Goal: Find specific fact

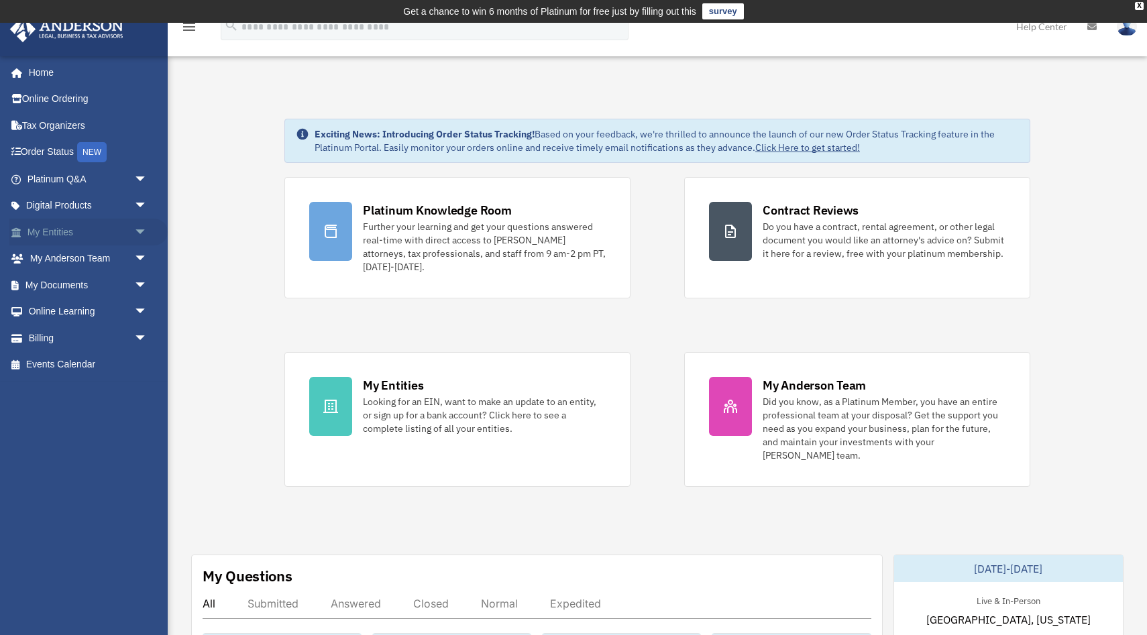
click at [58, 240] on link "My Entities arrow_drop_down" at bounding box center [88, 232] width 158 height 27
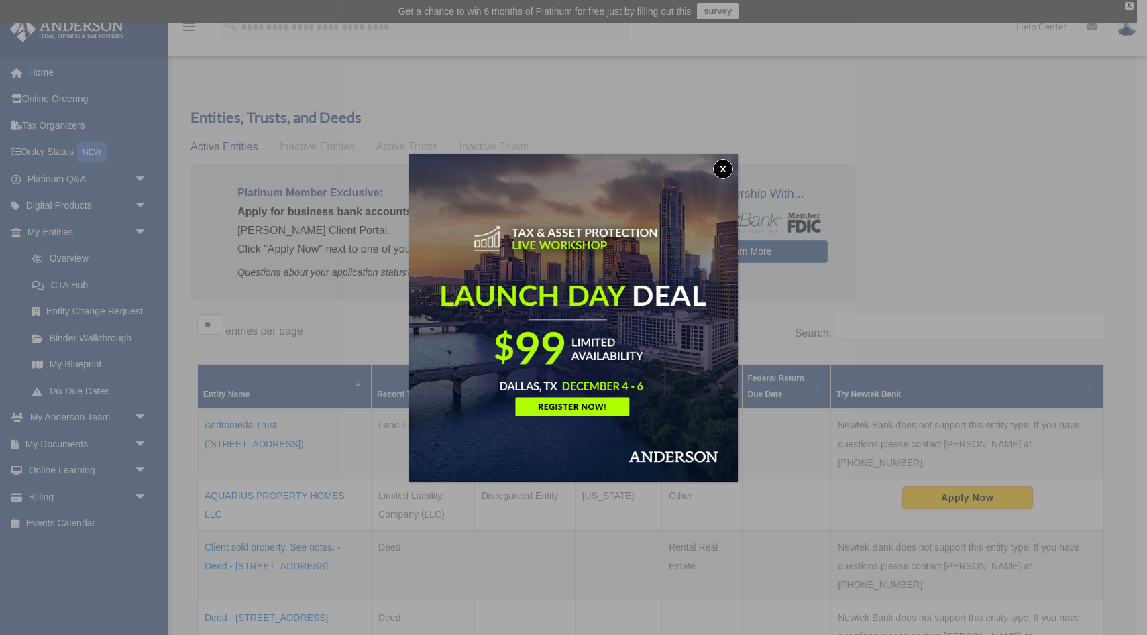
click at [723, 168] on button "x" at bounding box center [723, 169] width 20 height 20
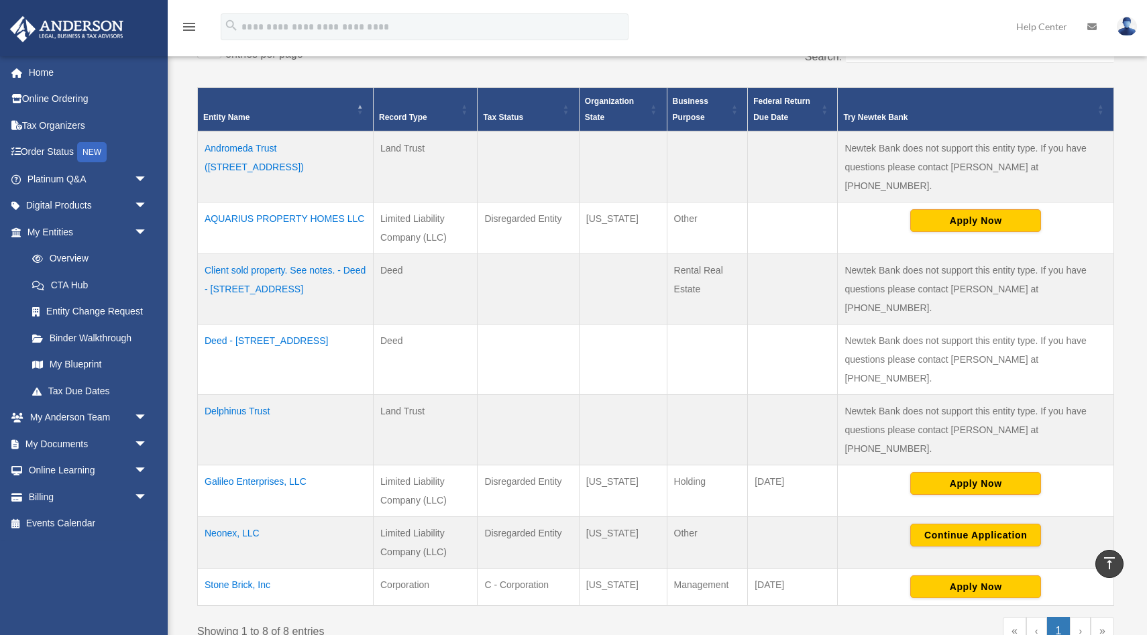
scroll to position [276, 0]
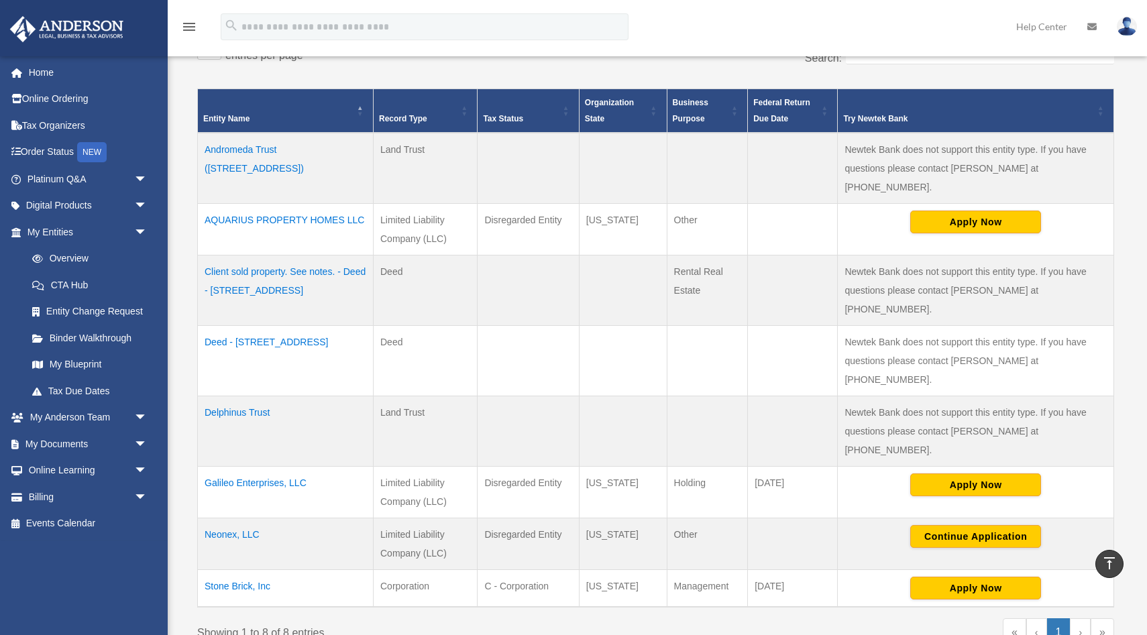
click at [247, 570] on td "Stone Brick, Inc" at bounding box center [286, 589] width 176 height 38
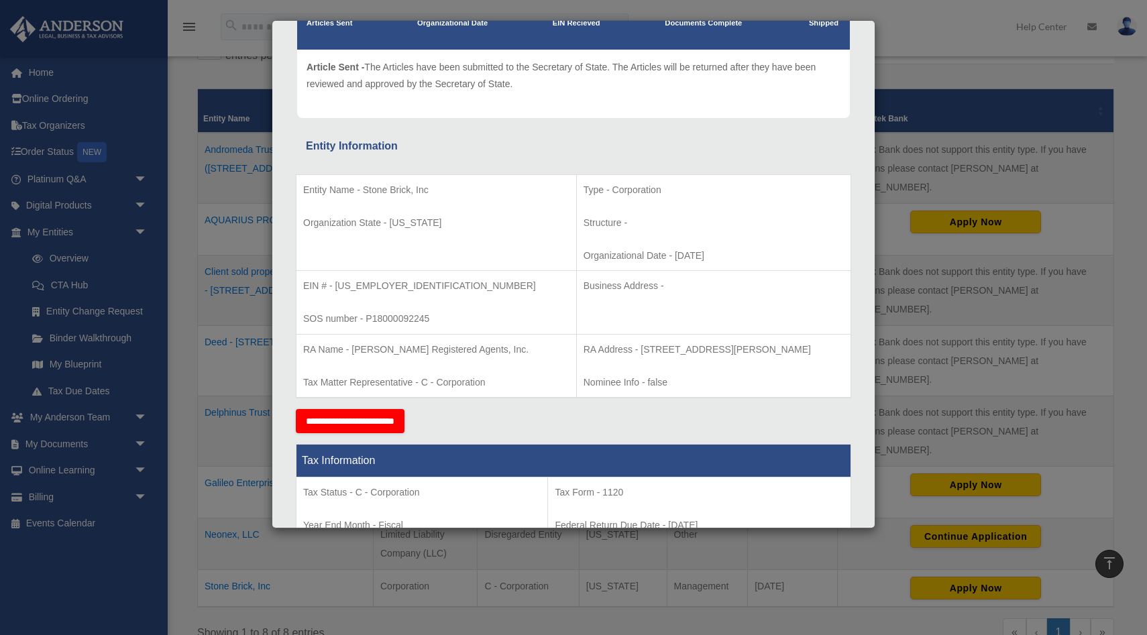
scroll to position [140, 0]
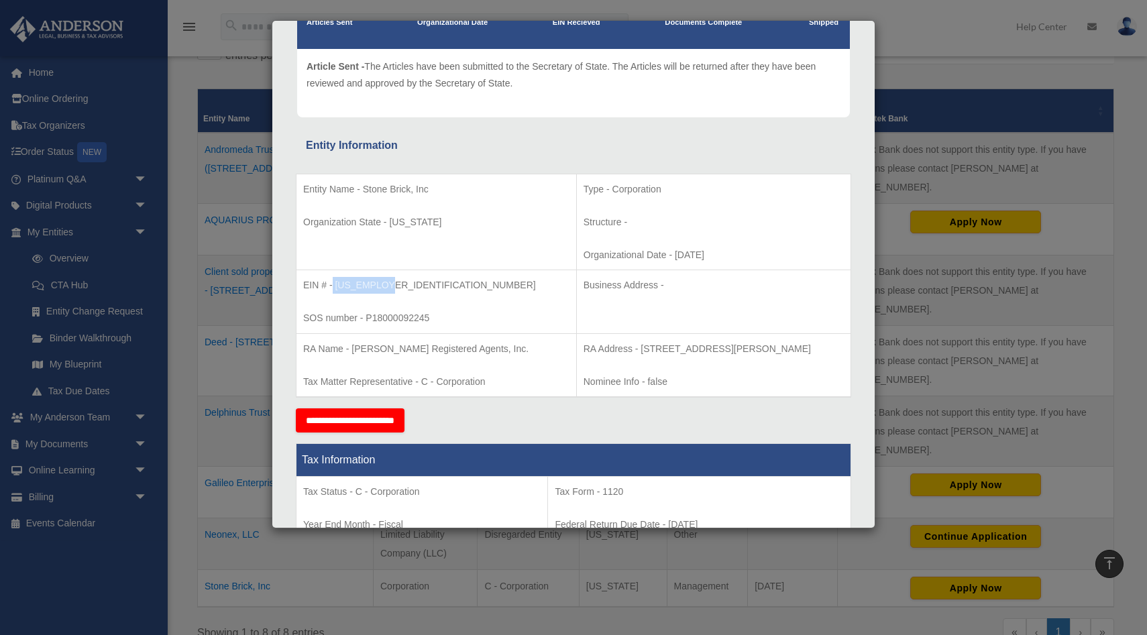
drag, startPoint x: 396, startPoint y: 284, endPoint x: 333, endPoint y: 284, distance: 63.1
click at [333, 284] on p "EIN # - [US_EMPLOYER_IDENTIFICATION_NUMBER]" at bounding box center [436, 285] width 266 height 17
copy p "[US_EMPLOYER_IDENTIFICATION_NUMBER]"
